Goal: Task Accomplishment & Management: Manage account settings

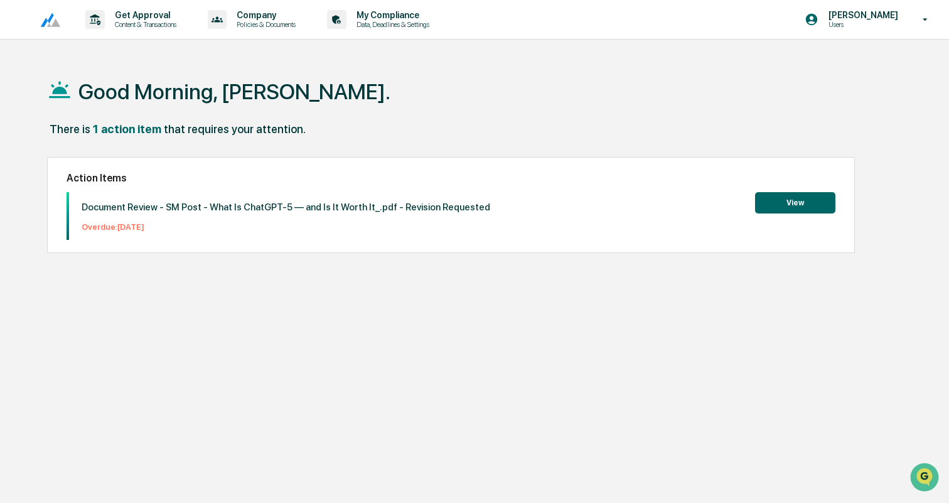
click at [800, 203] on button "View" at bounding box center [795, 202] width 80 height 21
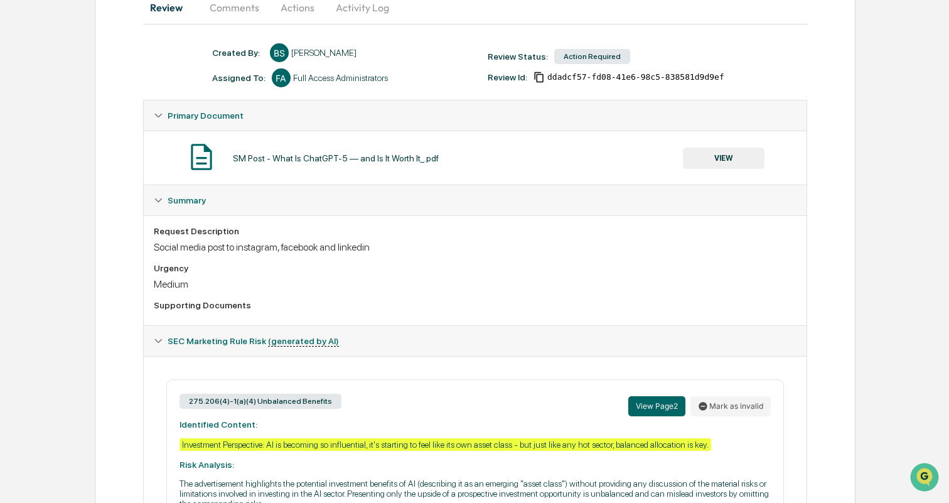
scroll to position [126, 0]
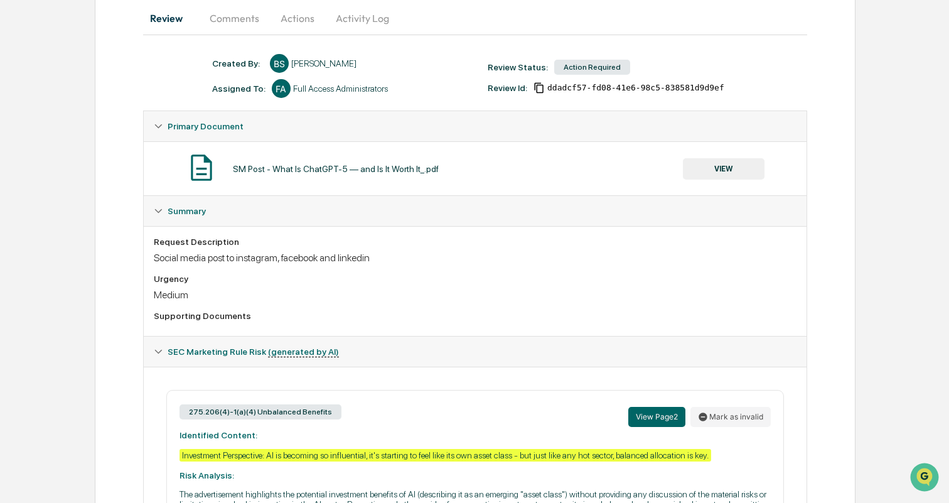
click at [722, 160] on button "VIEW" at bounding box center [724, 168] width 82 height 21
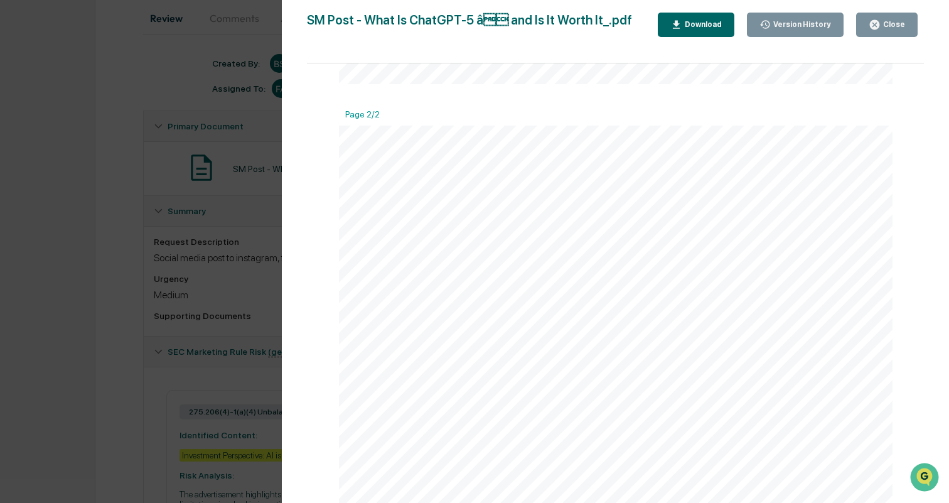
scroll to position [731, 0]
click at [62, 220] on div "Version History [DATE] 11:58 PM [PERSON_NAME] [PERSON_NAME] Post - What Is Chat…" at bounding box center [474, 251] width 949 height 503
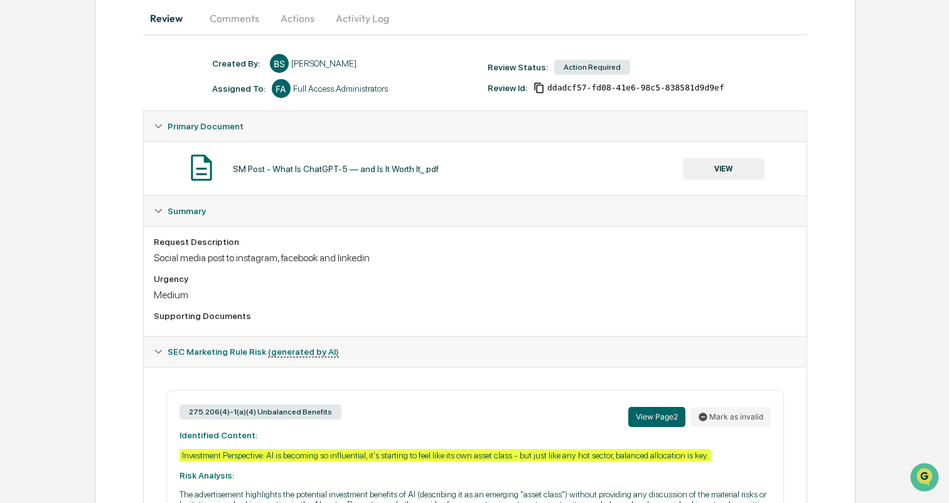
scroll to position [247, 0]
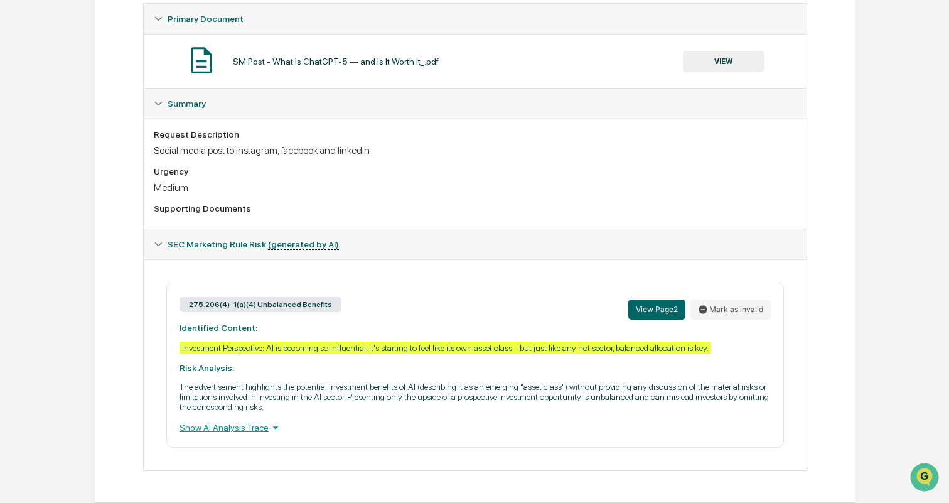
click at [727, 53] on button "VIEW" at bounding box center [724, 61] width 82 height 21
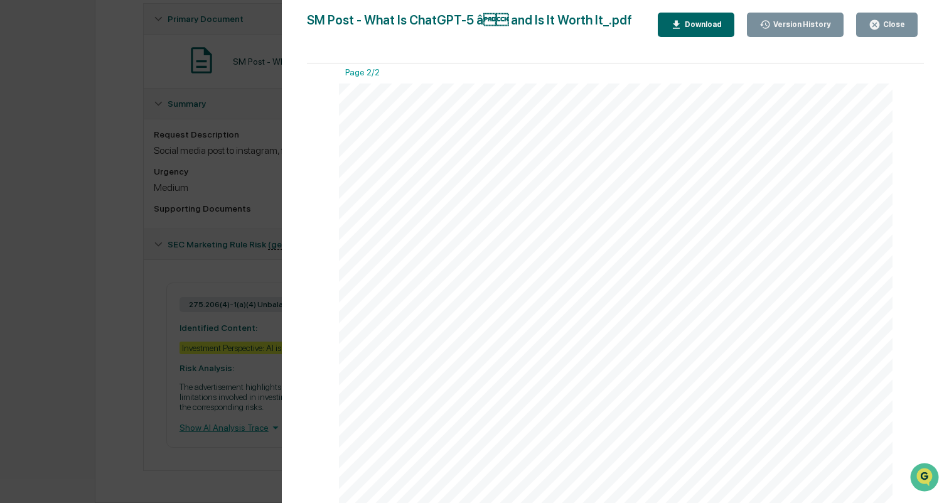
scroll to position [783, 0]
click at [227, 146] on div "Version History [DATE] 11:58 PM [PERSON_NAME] [PERSON_NAME] Post - What Is Chat…" at bounding box center [474, 251] width 949 height 503
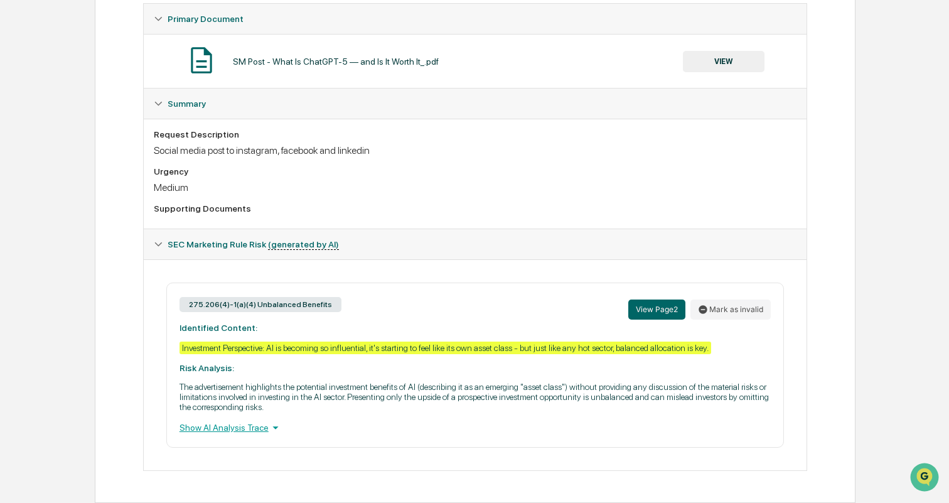
click at [282, 427] on icon at bounding box center [276, 427] width 14 height 14
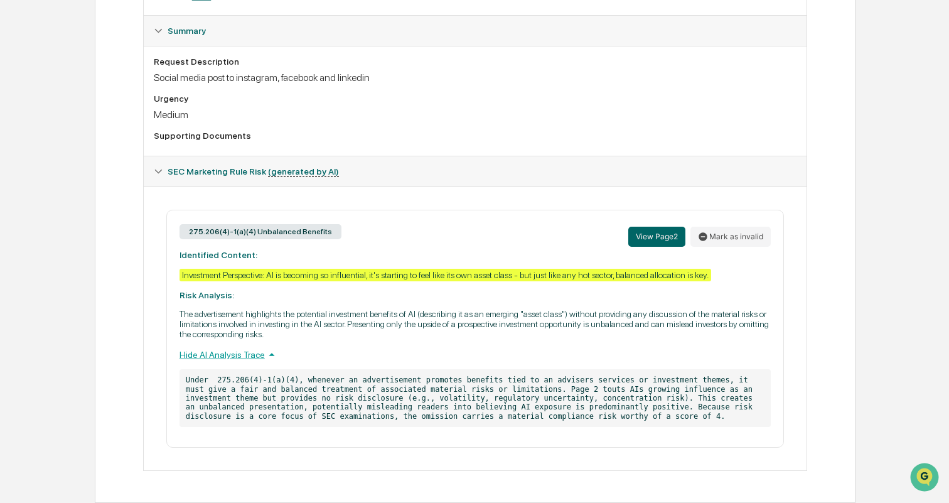
scroll to position [318, 0]
drag, startPoint x: 437, startPoint y: 400, endPoint x: 685, endPoint y: 404, distance: 247.9
click at [685, 404] on p "Under 275.206(4)-1(a)(4), whenever an advertisement promotes benefits tied to a…" at bounding box center [474, 398] width 591 height 58
copy p "volatility, regulatory uncertainty, concentration risk"
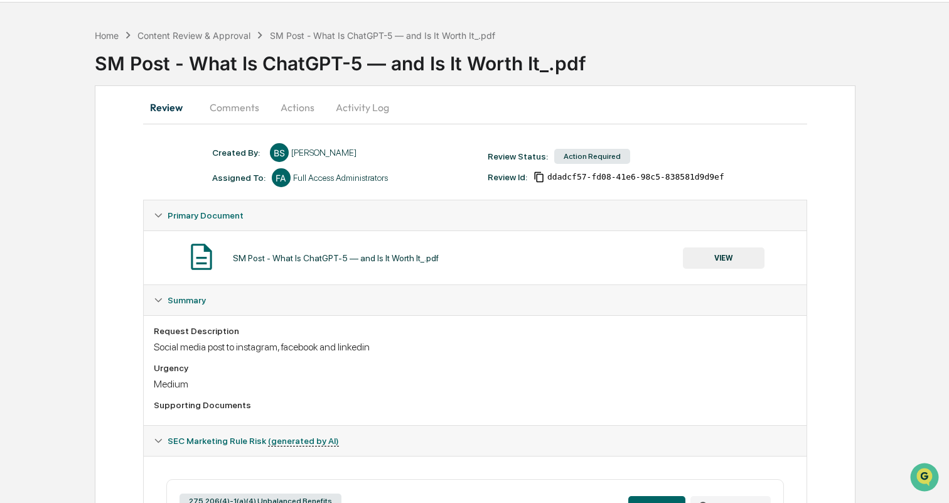
scroll to position [0, 0]
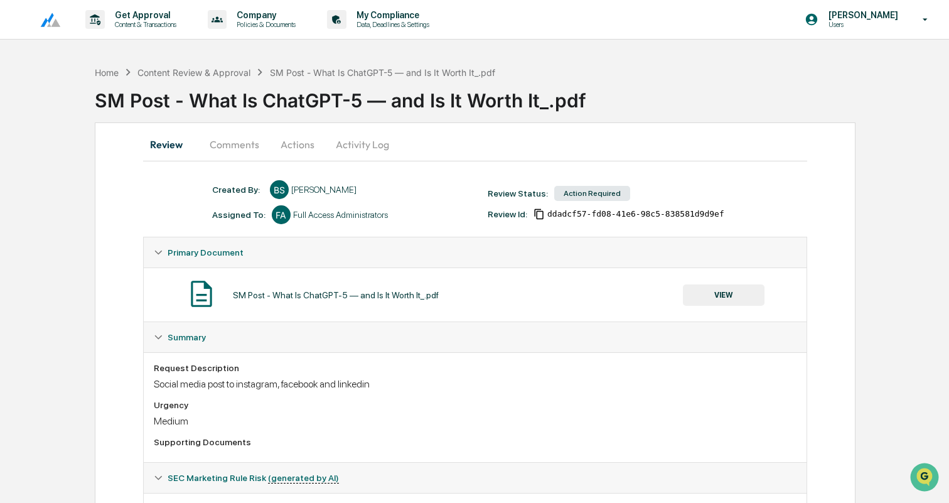
click at [109, 238] on div "Review Comments Actions Activity Log Created By: ‎ ‎ [PERSON_NAME] Assigned To:…" at bounding box center [475, 465] width 761 height 687
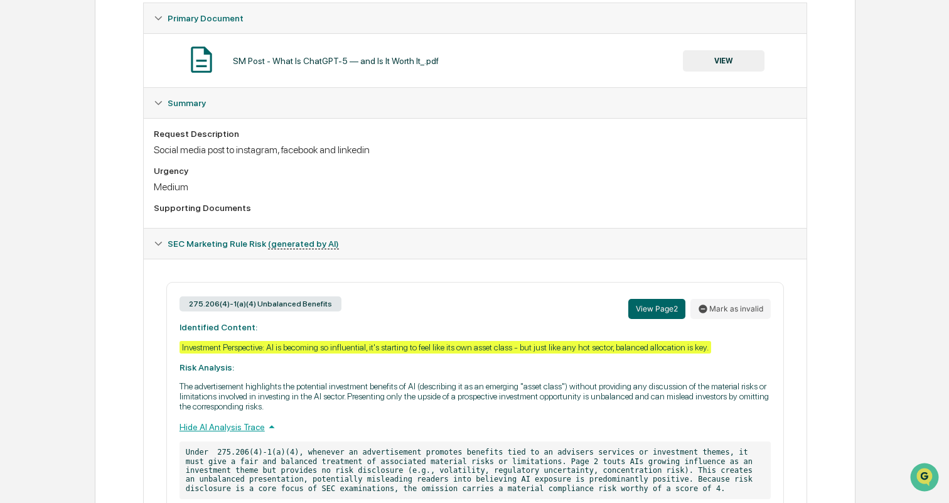
scroll to position [320, 0]
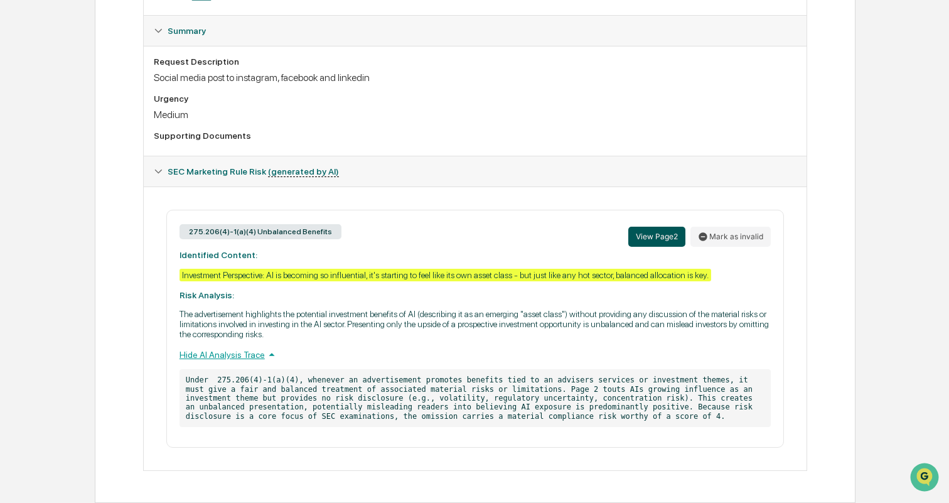
click at [642, 227] on button "View Page 2" at bounding box center [656, 237] width 57 height 20
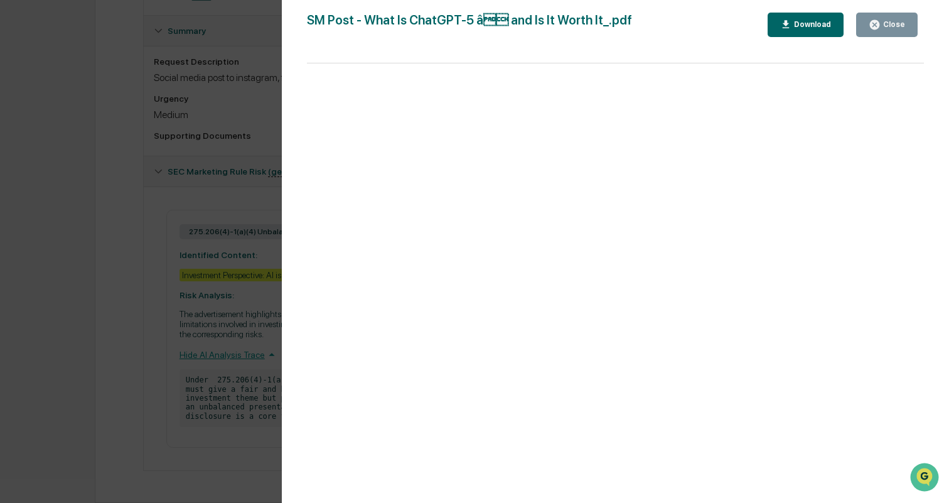
click at [117, 191] on div "Version History 08/1[DATE]8[PERSON_NAME]i[PERSON_NAME]z SM Post - What Is ChatG…" at bounding box center [474, 251] width 949 height 503
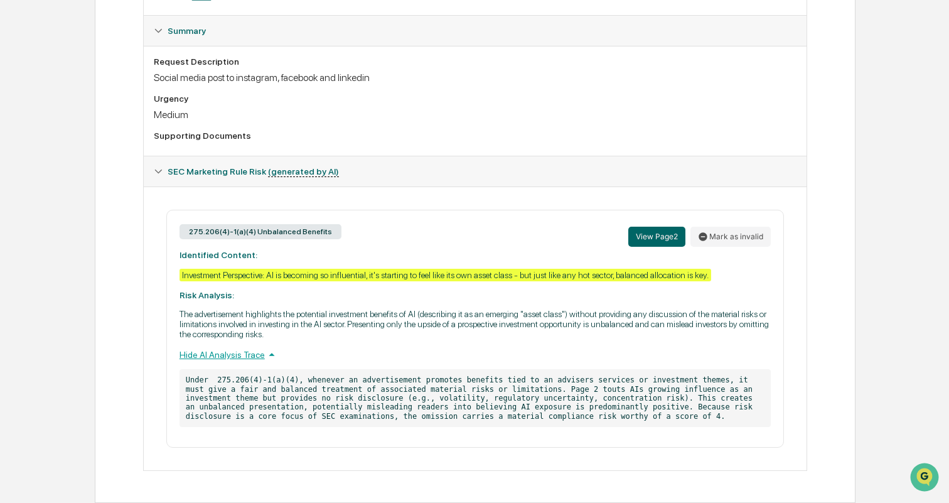
click at [470, 109] on div "Medium" at bounding box center [475, 115] width 643 height 12
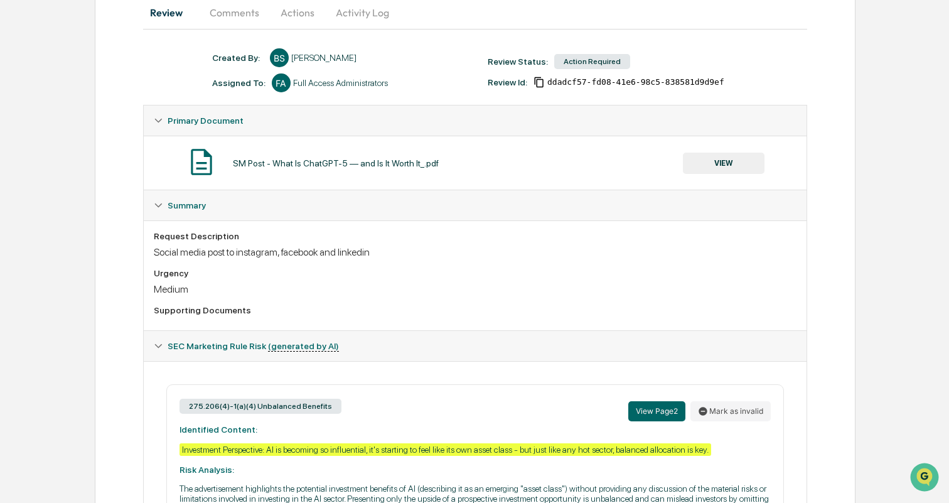
scroll to position [0, 0]
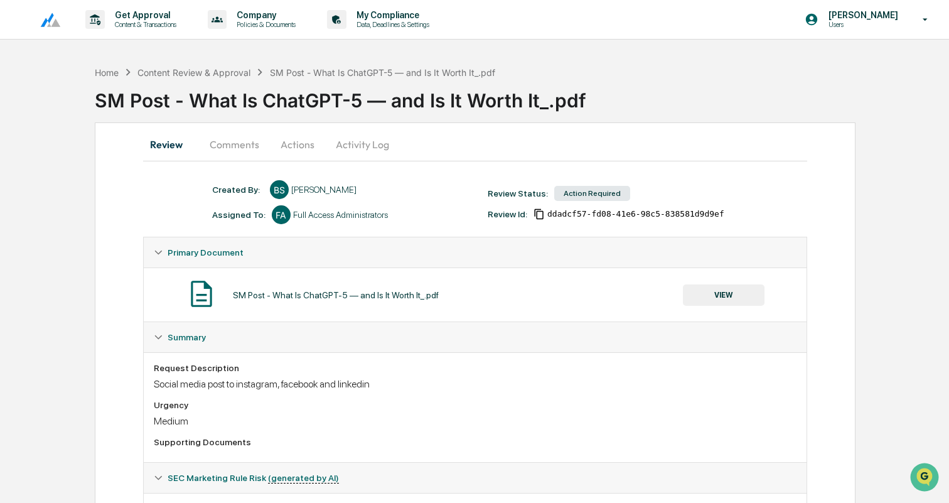
click at [378, 141] on button "Activity Log" at bounding box center [362, 144] width 73 height 30
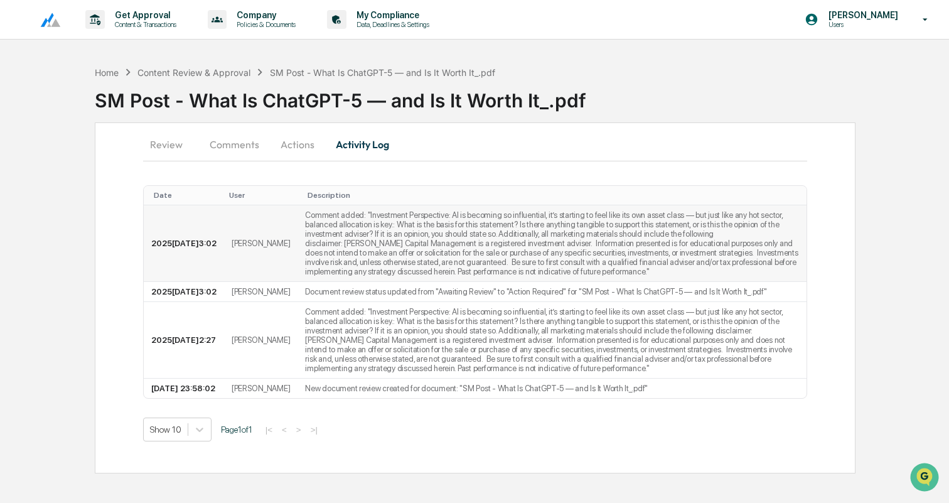
scroll to position [8, 0]
click at [175, 137] on button "Review" at bounding box center [171, 144] width 56 height 30
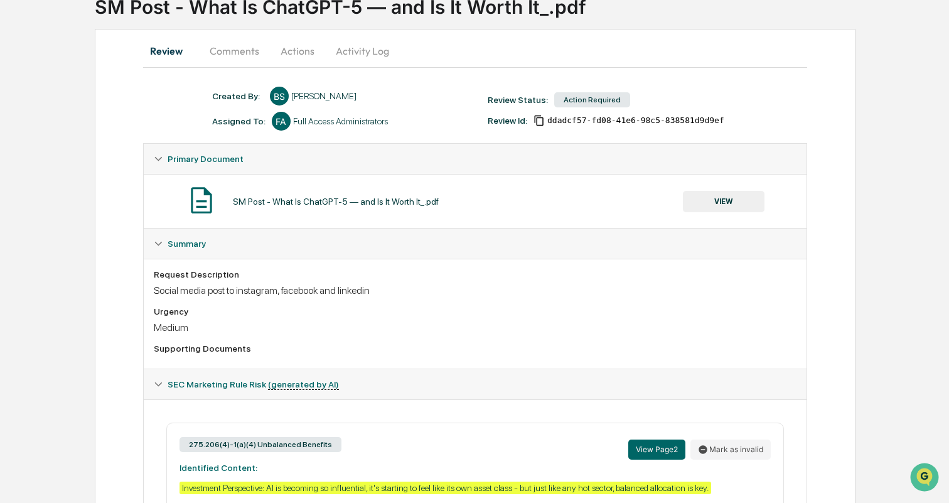
scroll to position [0, 0]
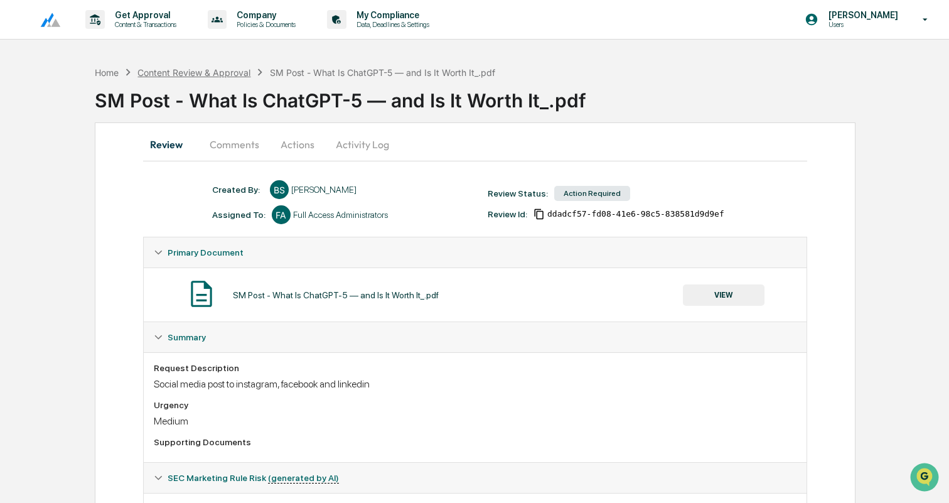
click at [221, 73] on div "Content Review & Approval" at bounding box center [193, 72] width 113 height 11
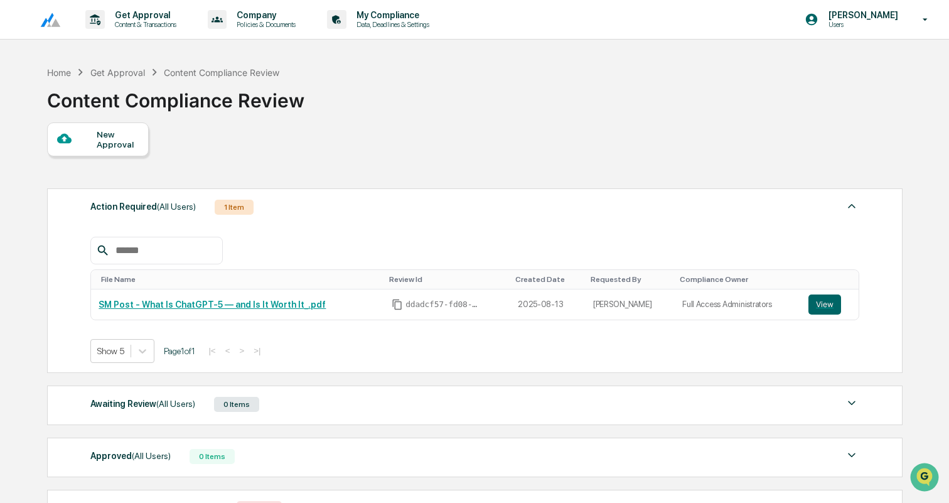
click at [239, 207] on div "1 Item" at bounding box center [234, 207] width 39 height 15
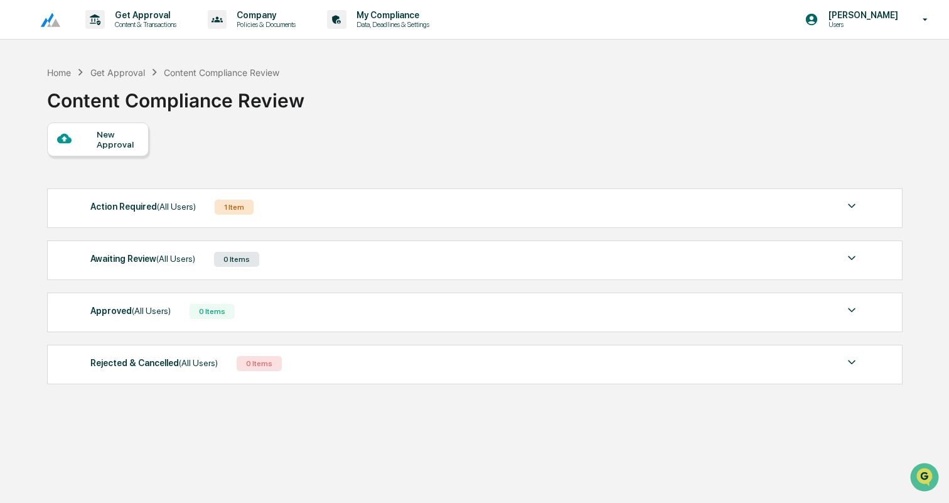
click at [239, 207] on div "1 Item" at bounding box center [234, 207] width 39 height 15
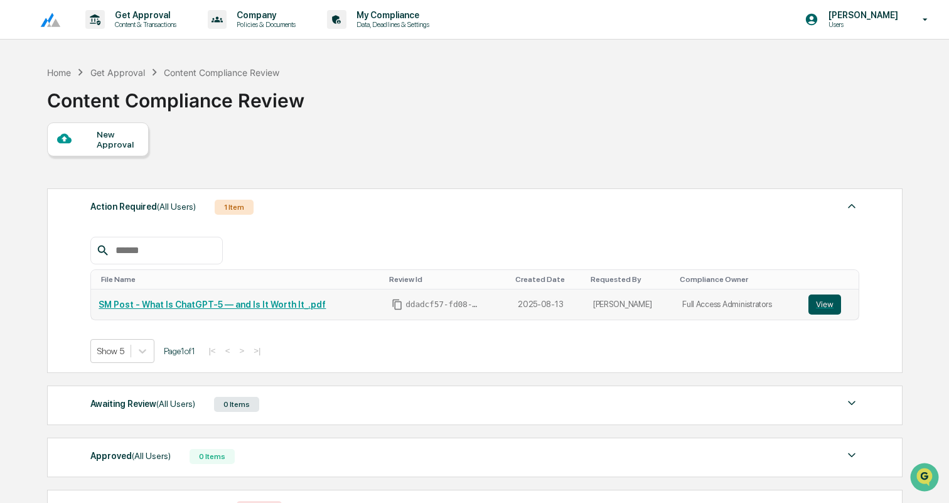
click at [820, 309] on button "View" at bounding box center [824, 304] width 33 height 20
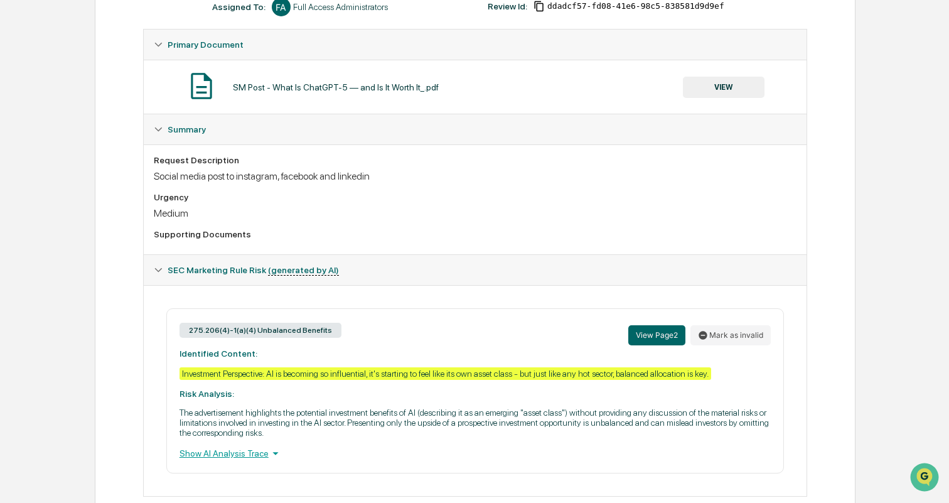
scroll to position [247, 0]
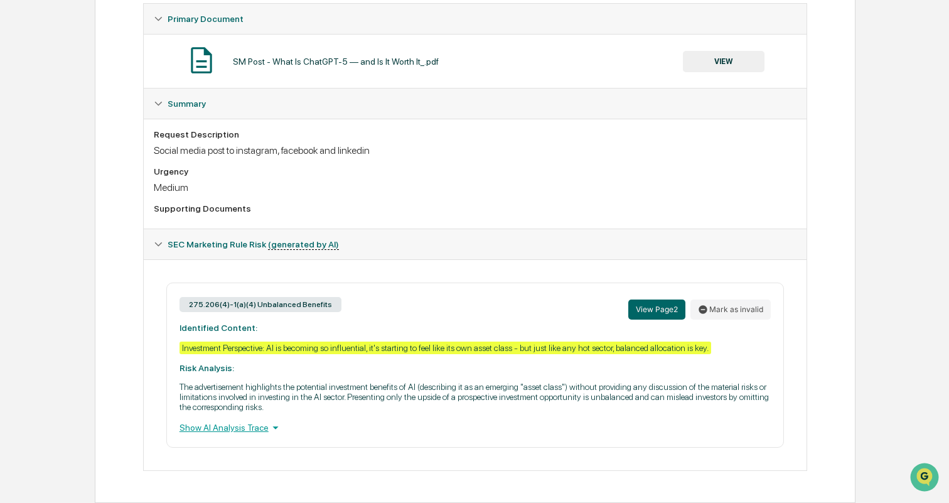
click at [258, 426] on div "Show AI Analysis Trace" at bounding box center [474, 427] width 591 height 14
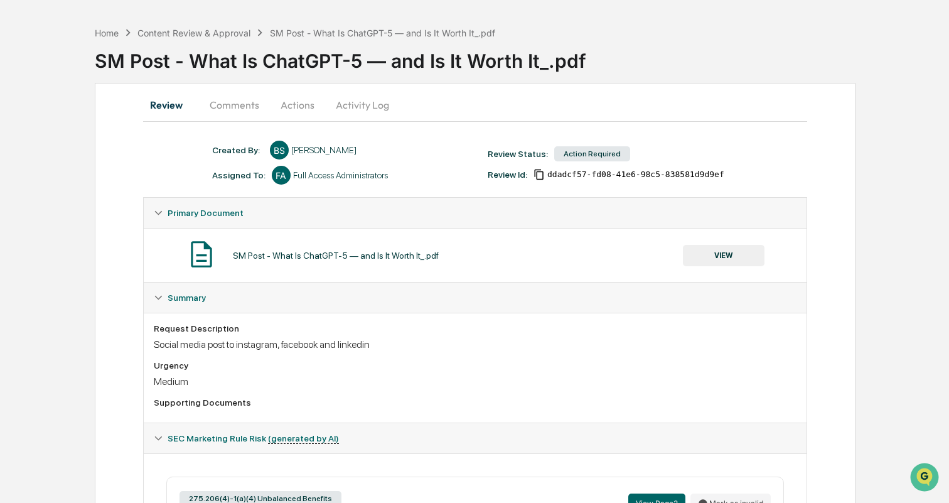
scroll to position [31, 0]
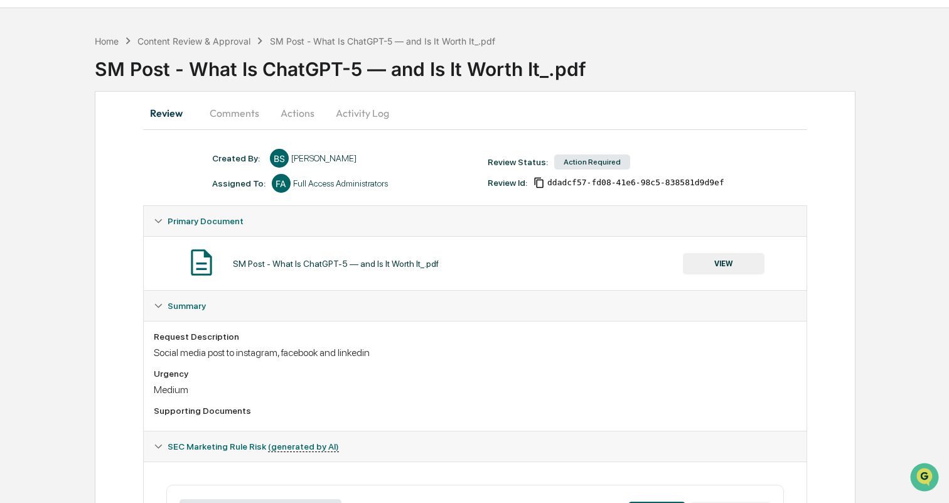
click at [289, 110] on button "Actions" at bounding box center [297, 113] width 56 height 30
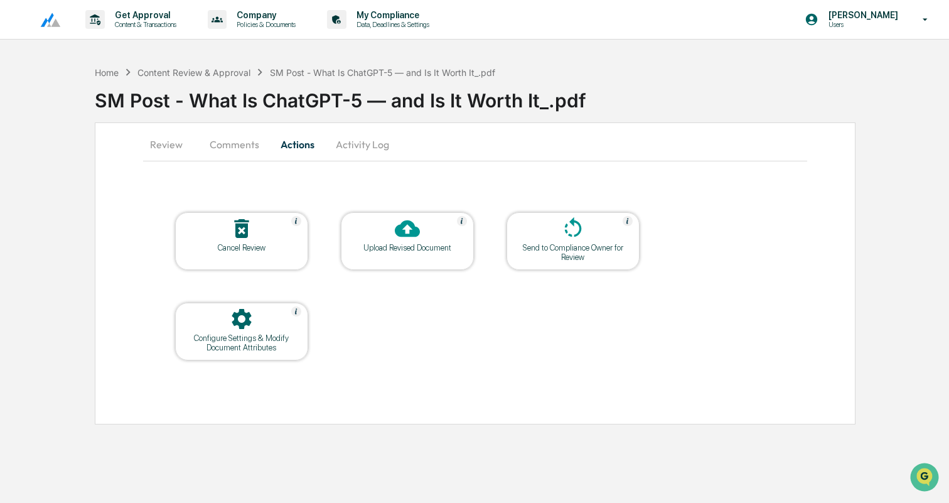
click at [397, 244] on div "Upload Revised Document" at bounding box center [407, 247] width 113 height 9
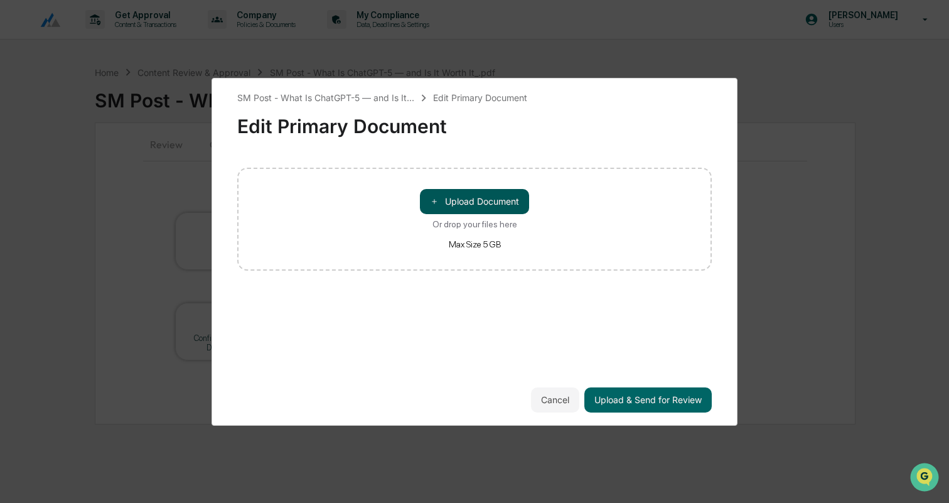
click at [495, 200] on button "＋ Upload Document" at bounding box center [474, 201] width 109 height 25
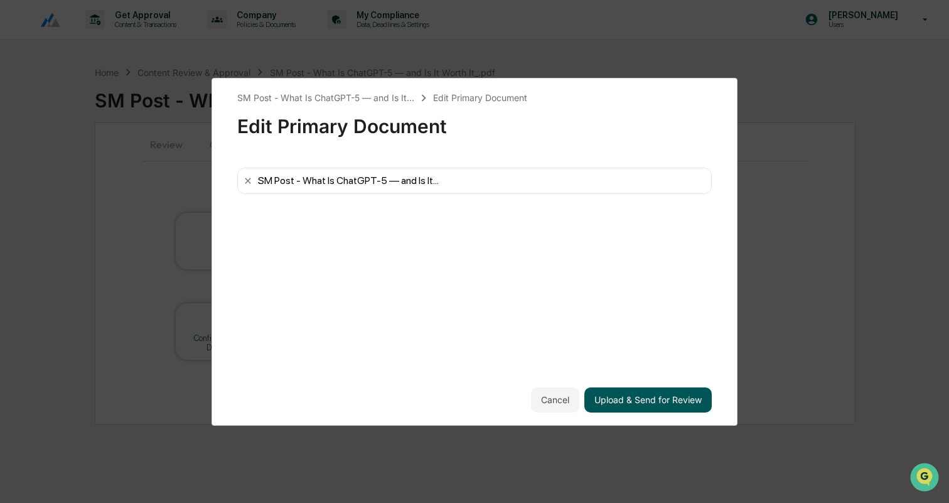
click at [647, 402] on button "Upload & Send for Review" at bounding box center [647, 399] width 127 height 25
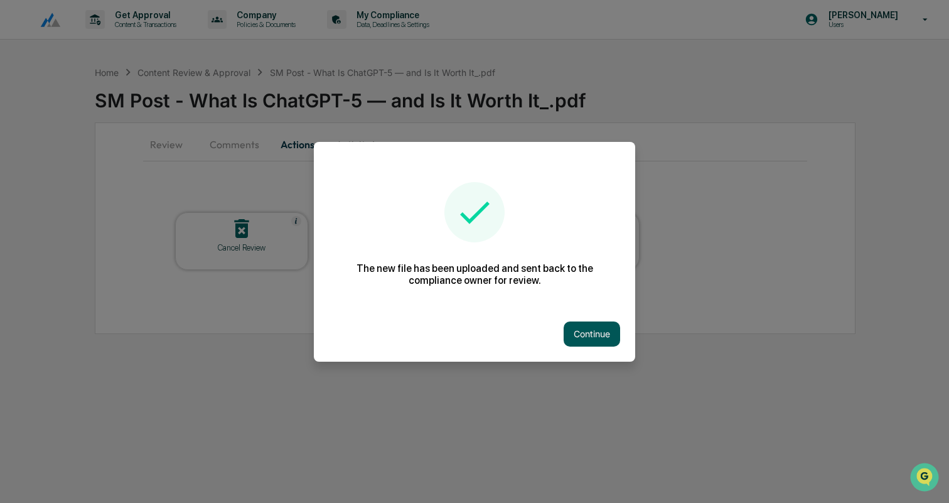
click at [599, 334] on button "Continue" at bounding box center [592, 333] width 56 height 25
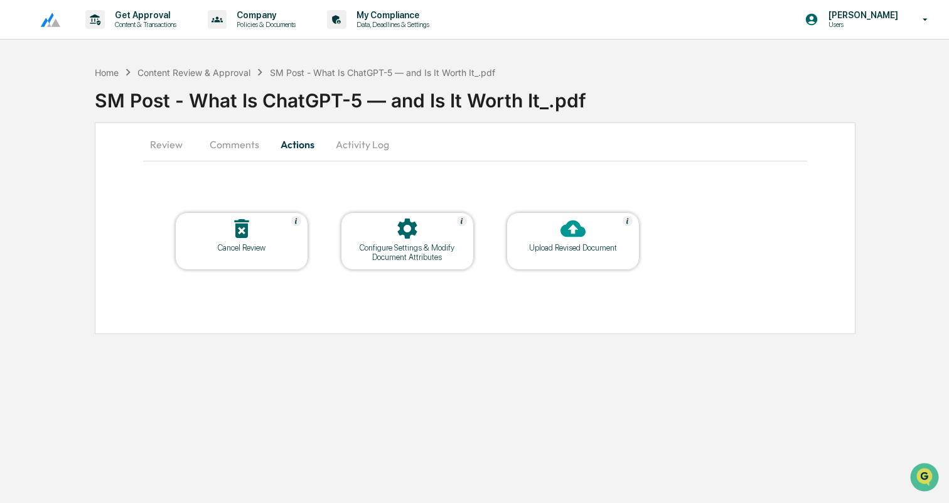
click at [156, 146] on button "Review" at bounding box center [171, 144] width 56 height 30
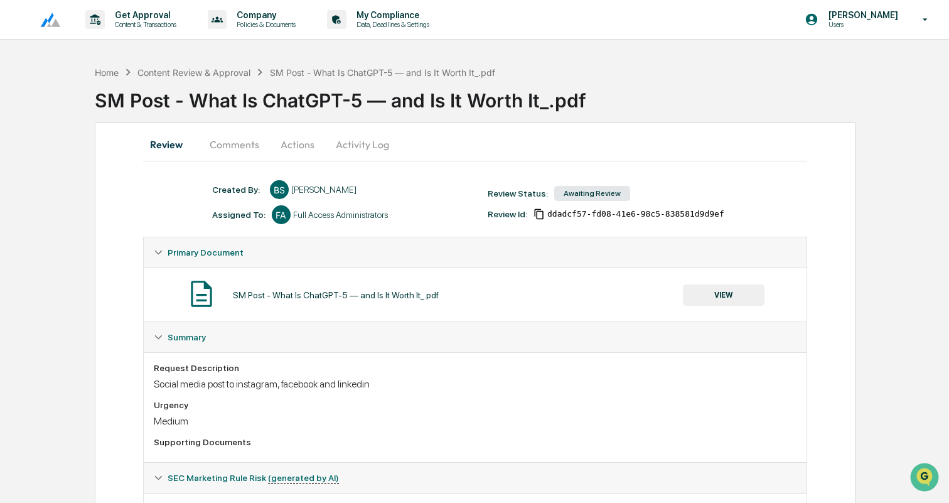
click at [198, 80] on div "SM Post - What Is ChatGPT-5 — and Is It Worth It_.pdf" at bounding box center [522, 95] width 854 height 33
click at [205, 74] on div "Content Review & Approval" at bounding box center [193, 72] width 113 height 11
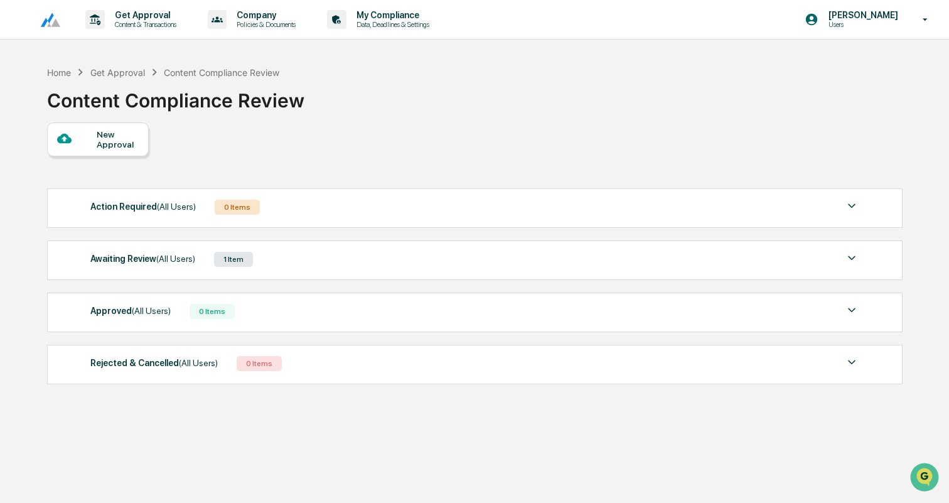
click at [132, 143] on div "New Approval" at bounding box center [118, 139] width 42 height 20
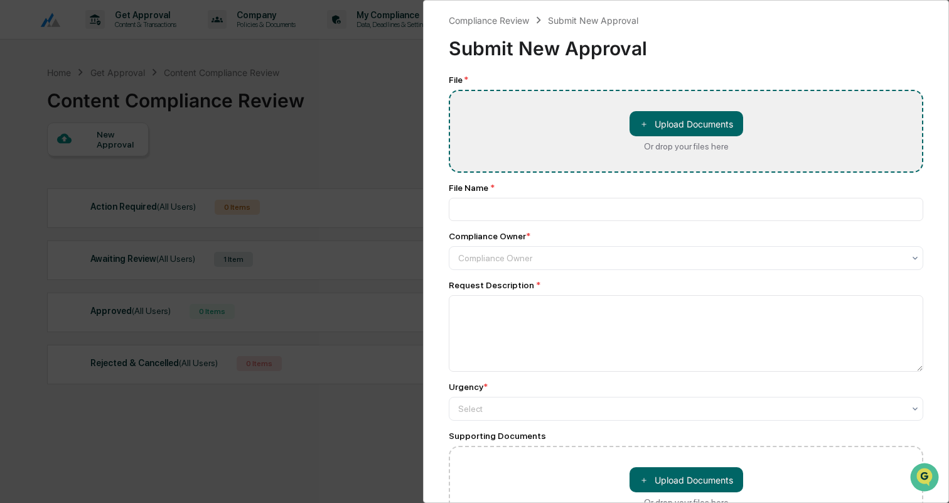
type input "**********"
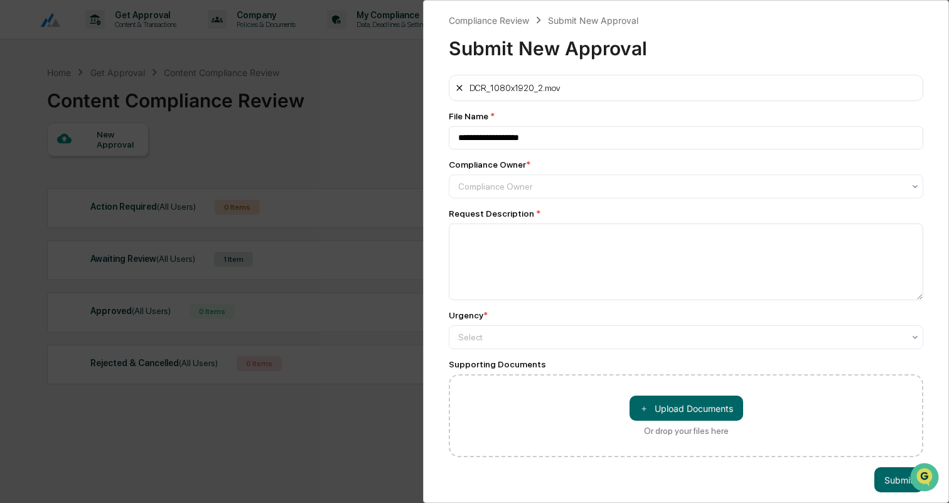
click at [459, 87] on icon at bounding box center [459, 88] width 10 height 10
